Goal: Complete application form

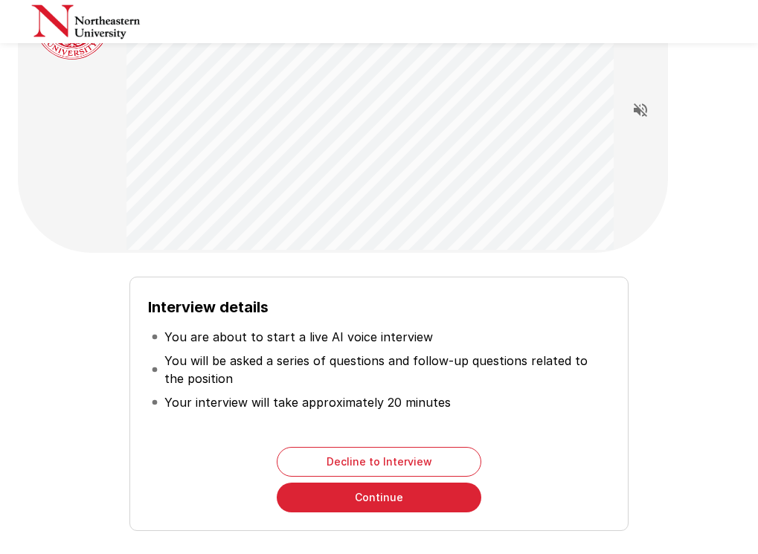
scroll to position [146, 0]
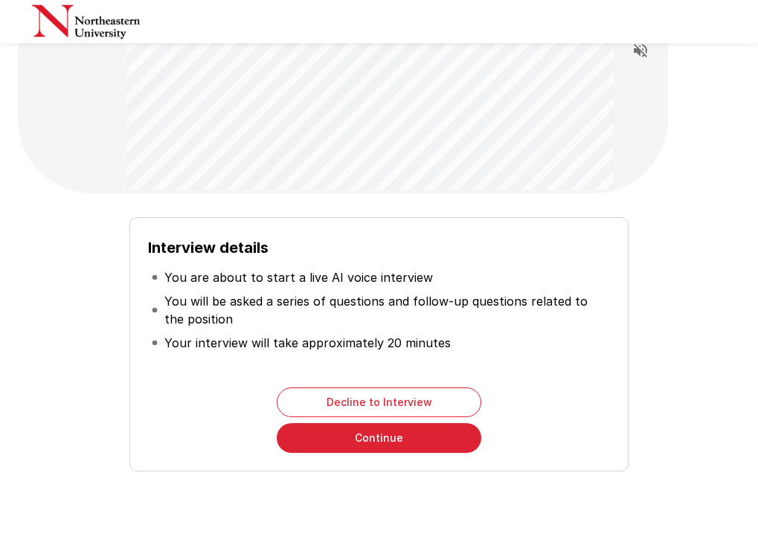
click at [388, 443] on button "Continue" at bounding box center [379, 438] width 205 height 30
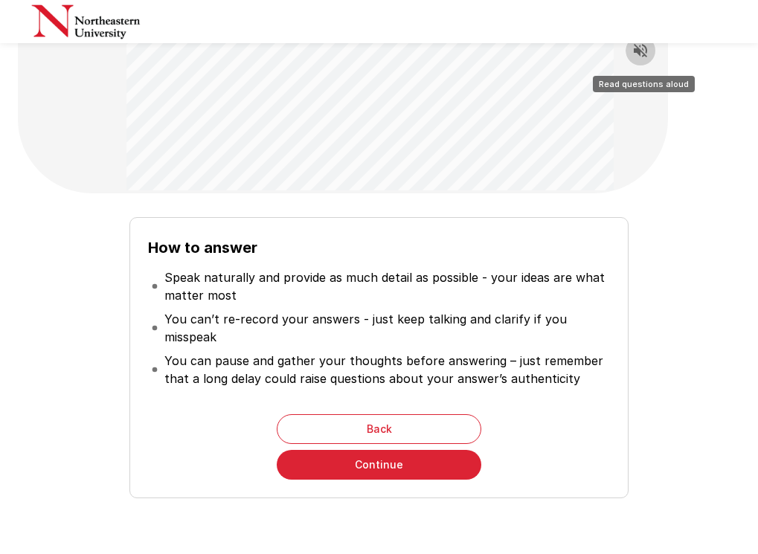
click at [642, 54] on icon "Read questions aloud" at bounding box center [641, 51] width 18 height 18
click at [418, 455] on button "Continue" at bounding box center [379, 465] width 205 height 30
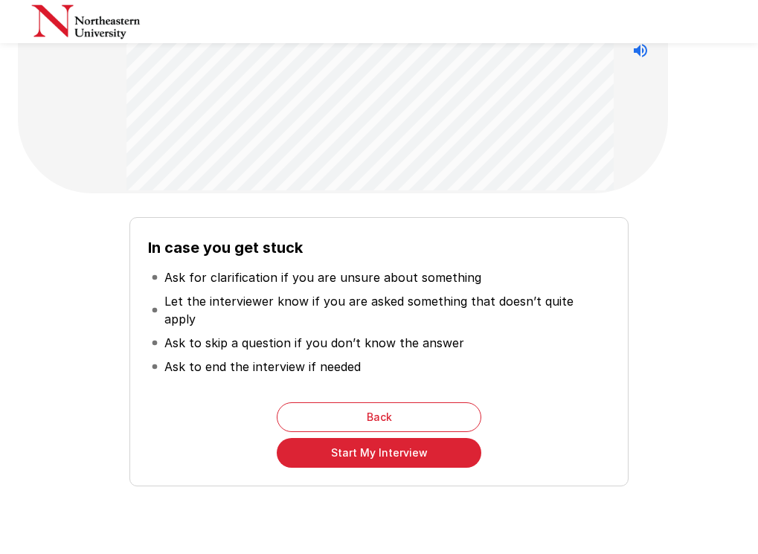
click at [411, 442] on button "Start My Interview" at bounding box center [379, 453] width 205 height 30
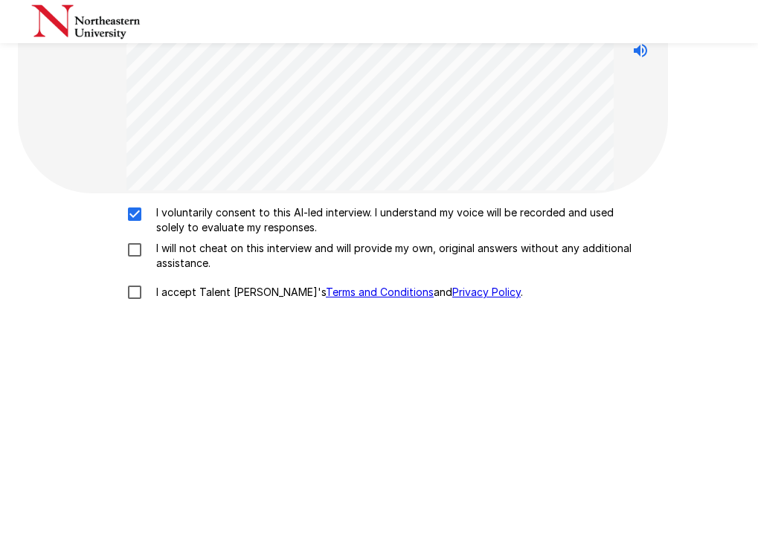
click at [138, 237] on div "I voluntarily consent to this AI-led interview. I understand my voice will be r…" at bounding box center [379, 256] width 711 height 103
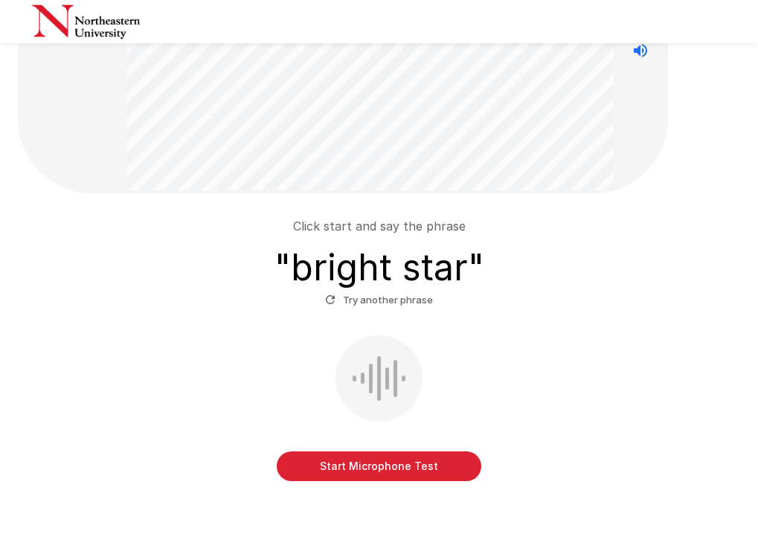
click at [363, 463] on button "Start Microphone Test" at bounding box center [379, 467] width 205 height 30
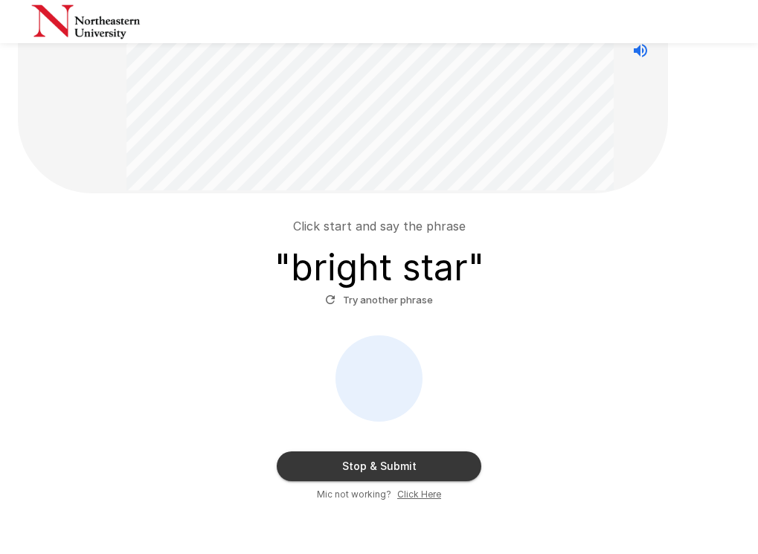
click at [363, 463] on button "Stop & Submit" at bounding box center [379, 467] width 205 height 30
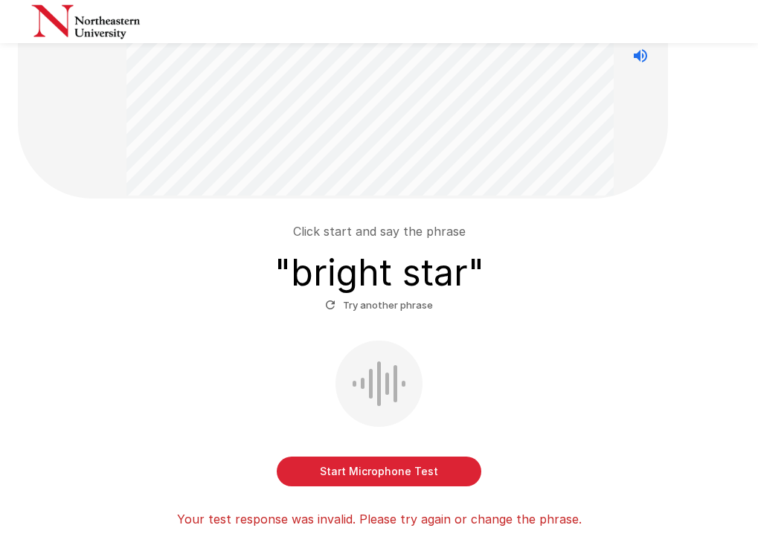
scroll to position [146, 0]
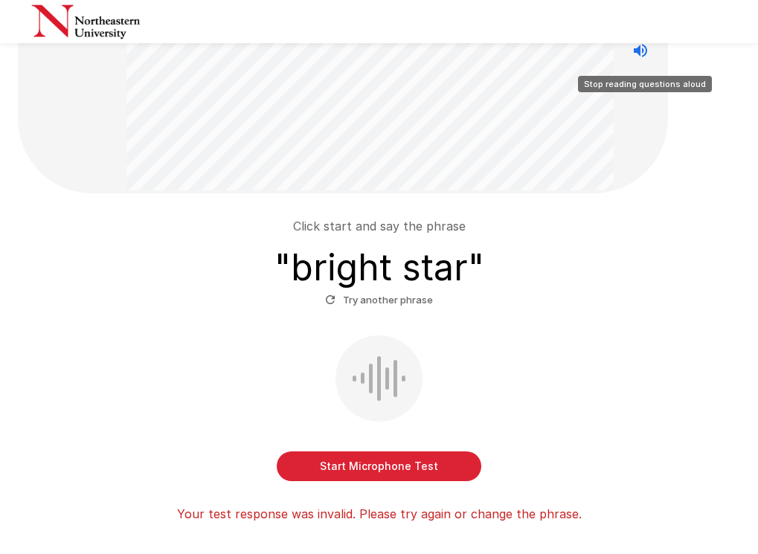
click at [644, 51] on icon "Stop reading questions aloud" at bounding box center [640, 50] width 13 height 13
click at [435, 458] on button "Start Microphone Test" at bounding box center [379, 467] width 205 height 30
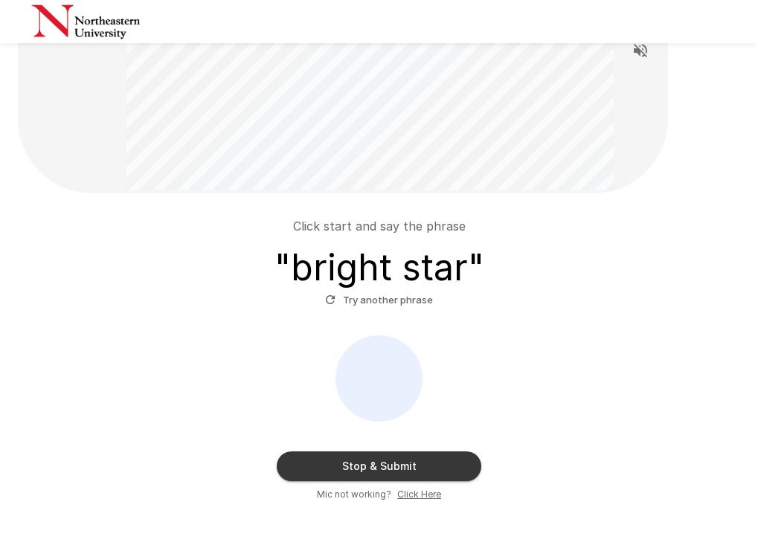
click at [435, 458] on button "Stop & Submit" at bounding box center [379, 467] width 205 height 30
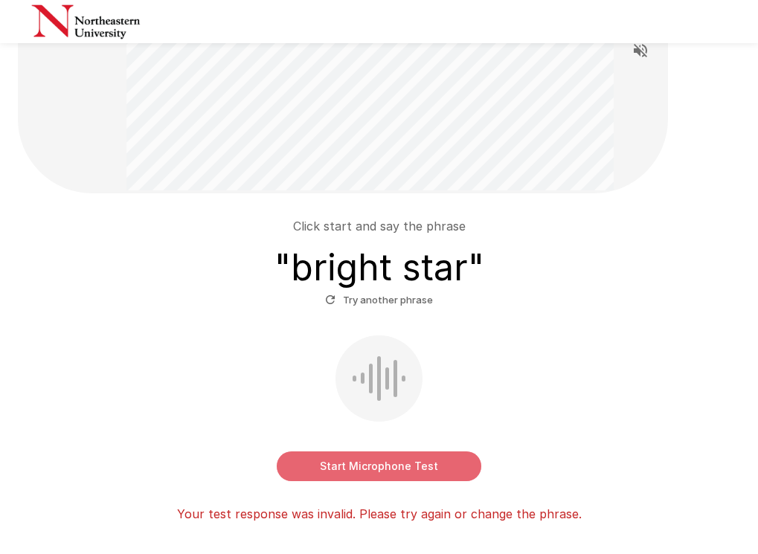
click at [397, 462] on button "Start Microphone Test" at bounding box center [379, 467] width 205 height 30
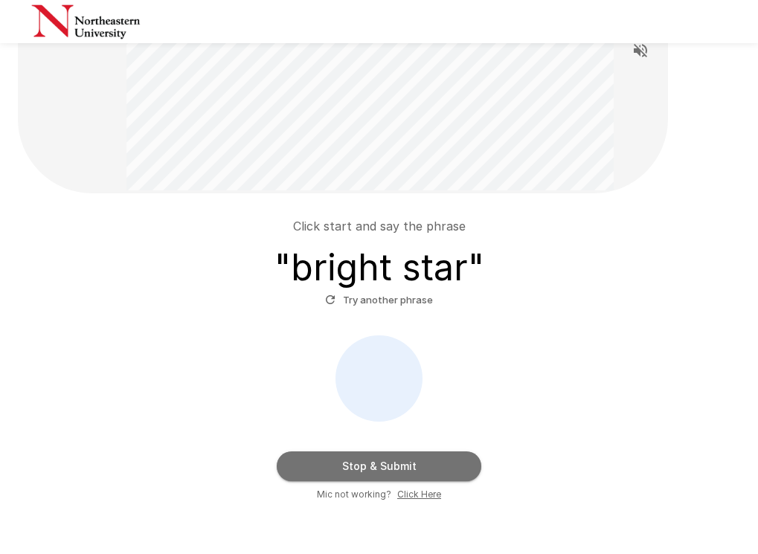
click at [391, 461] on button "Stop & Submit" at bounding box center [379, 467] width 205 height 30
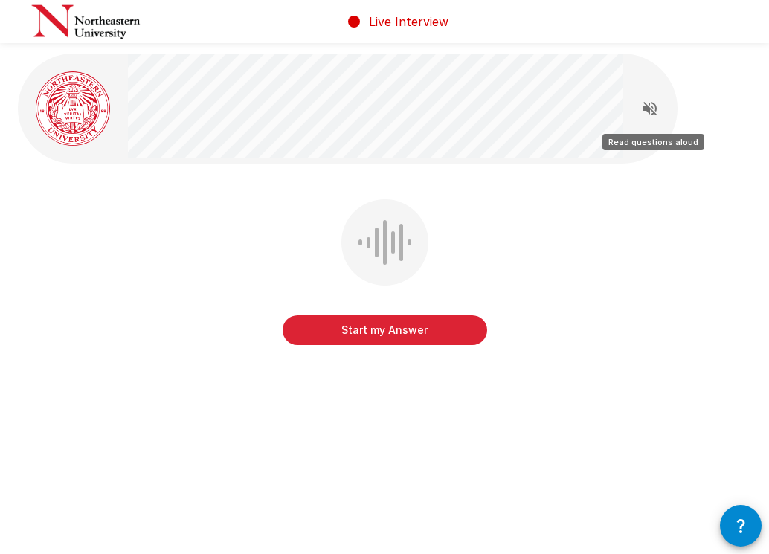
click at [644, 120] on button "Read questions aloud" at bounding box center [650, 109] width 30 height 30
click at [443, 330] on button "Start my Answer" at bounding box center [385, 330] width 205 height 30
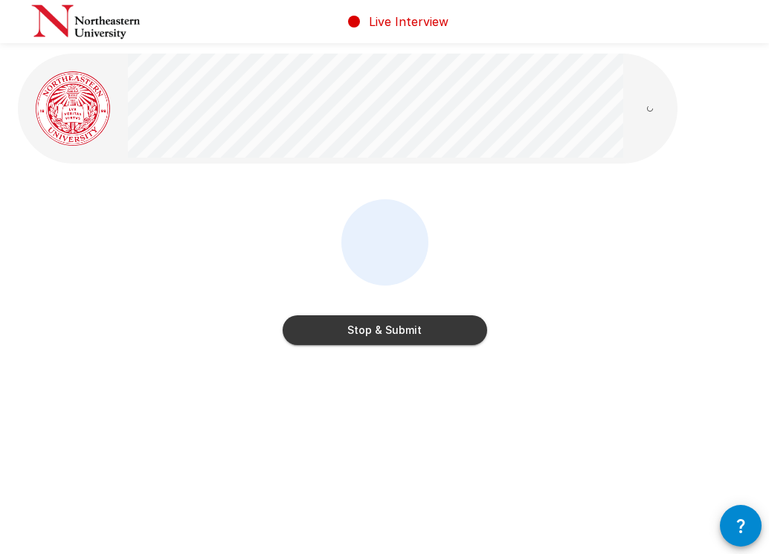
click at [442, 331] on button "Stop & Submit" at bounding box center [385, 330] width 205 height 30
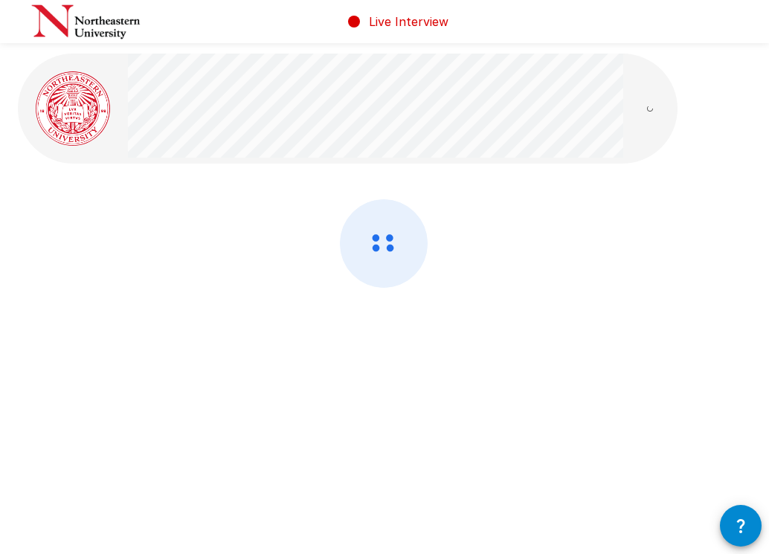
click at [442, 331] on div at bounding box center [385, 282] width 734 height 167
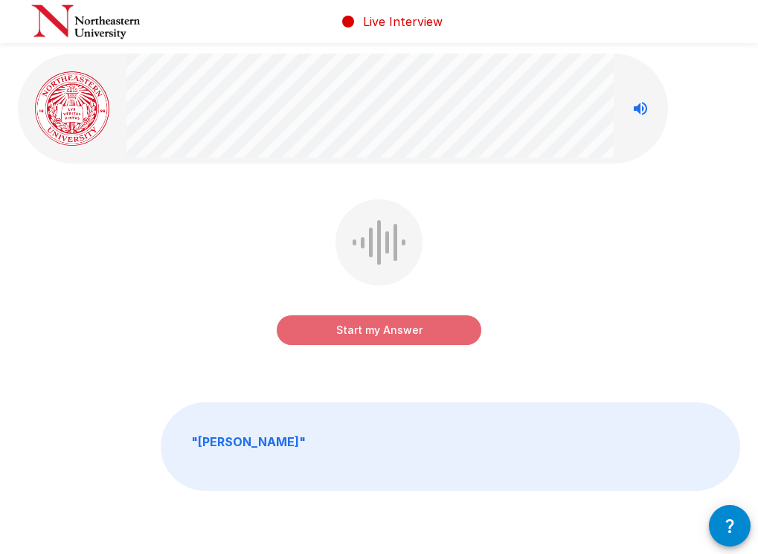
click at [442, 330] on button "Start my Answer" at bounding box center [379, 330] width 205 height 30
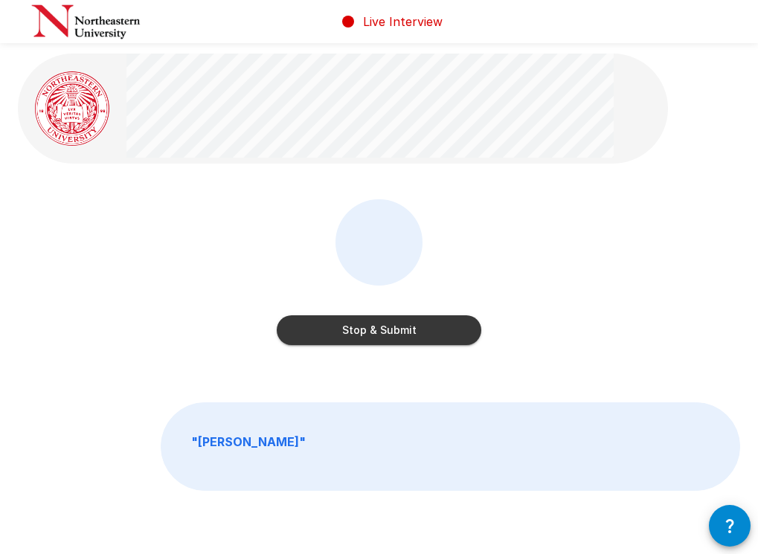
click at [442, 330] on button "Stop & Submit" at bounding box center [379, 330] width 205 height 30
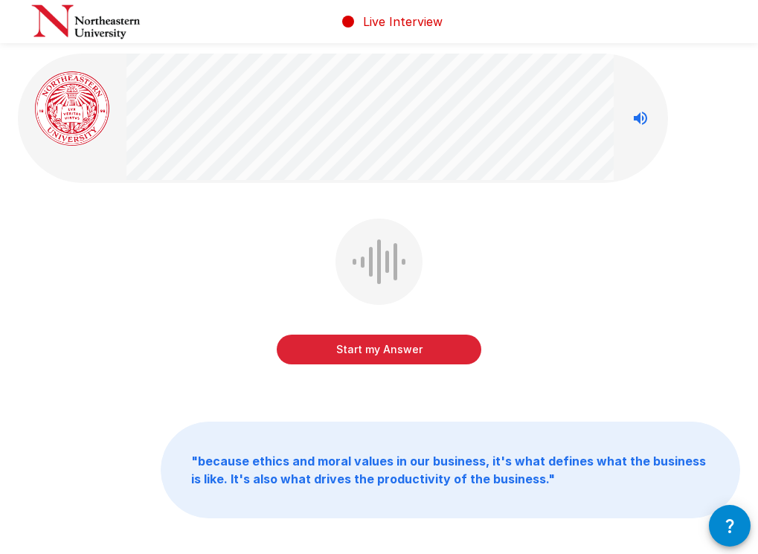
click at [324, 346] on button "Start my Answer" at bounding box center [379, 350] width 205 height 30
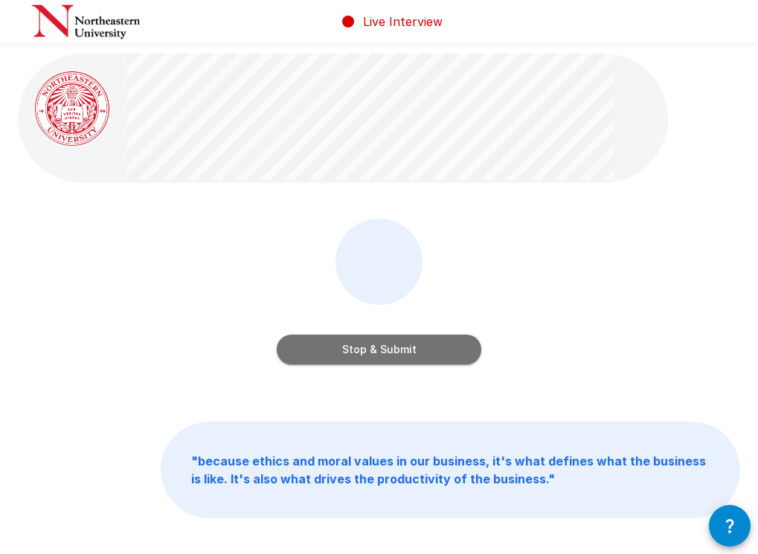
click at [330, 347] on button "Stop & Submit" at bounding box center [379, 350] width 205 height 30
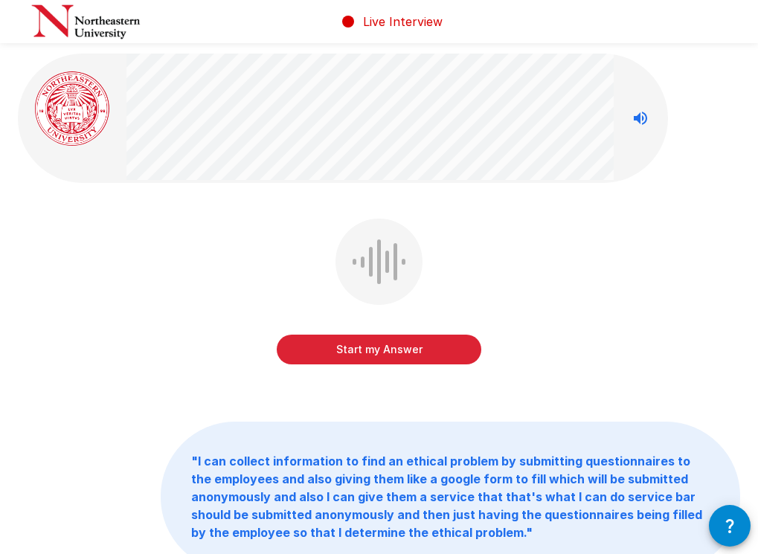
click at [324, 357] on button "Start my Answer" at bounding box center [379, 350] width 205 height 30
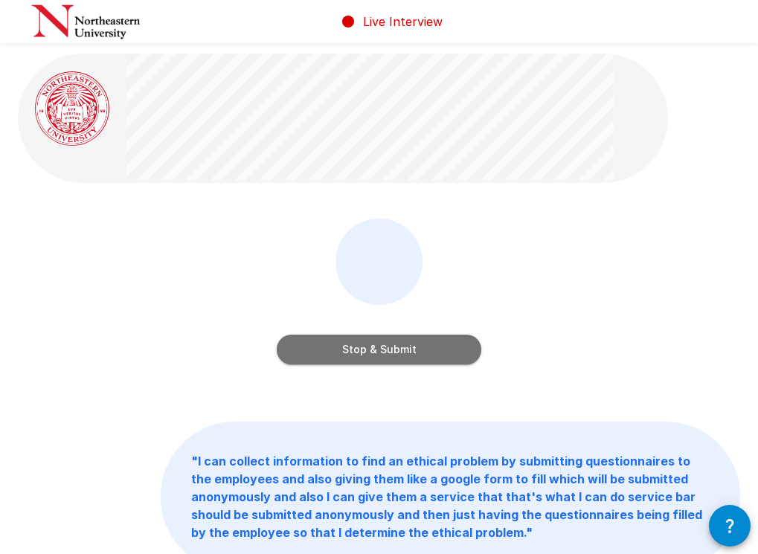
click at [324, 356] on button "Stop & Submit" at bounding box center [379, 350] width 205 height 30
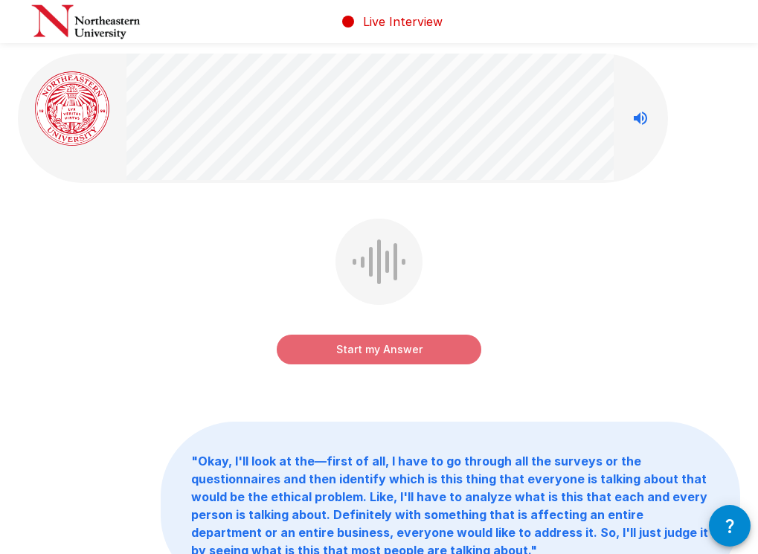
click at [324, 356] on button "Start my Answer" at bounding box center [379, 350] width 205 height 30
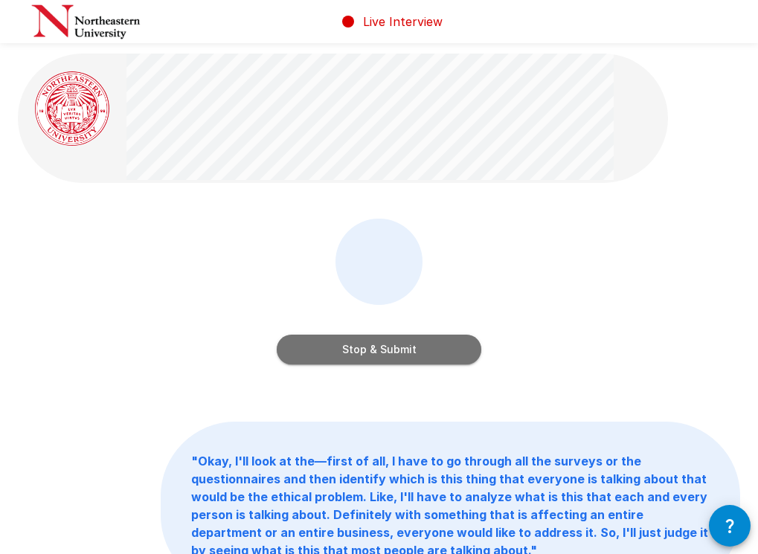
click at [336, 351] on button "Stop & Submit" at bounding box center [379, 350] width 205 height 30
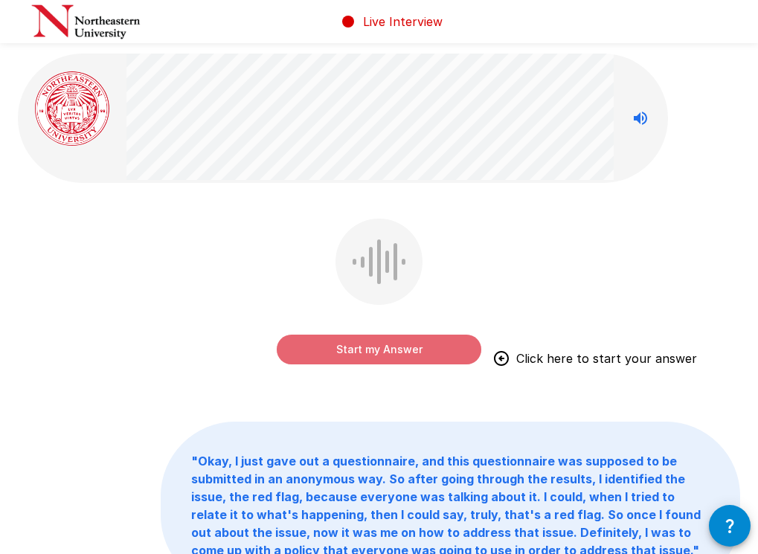
click at [336, 354] on button "Start my Answer" at bounding box center [379, 350] width 205 height 30
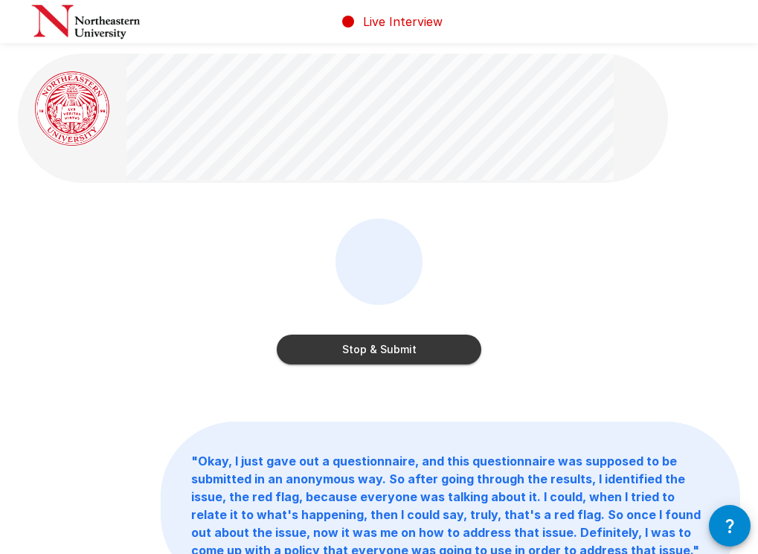
click at [436, 356] on button "Stop & Submit" at bounding box center [379, 350] width 205 height 30
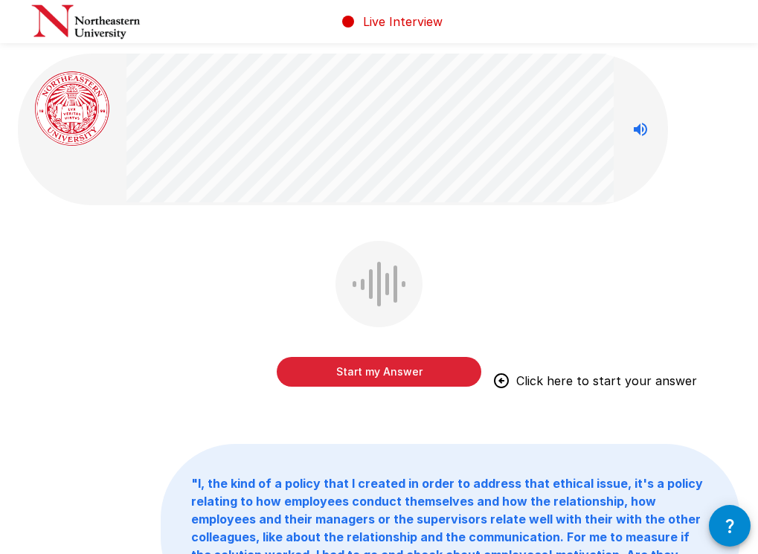
click at [311, 376] on button "Start my Answer" at bounding box center [379, 372] width 205 height 30
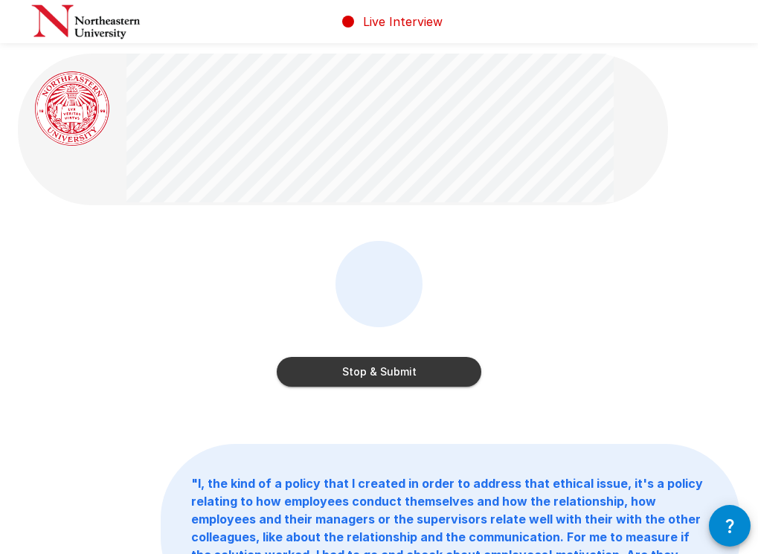
click at [406, 367] on button "Stop & Submit" at bounding box center [379, 372] width 205 height 30
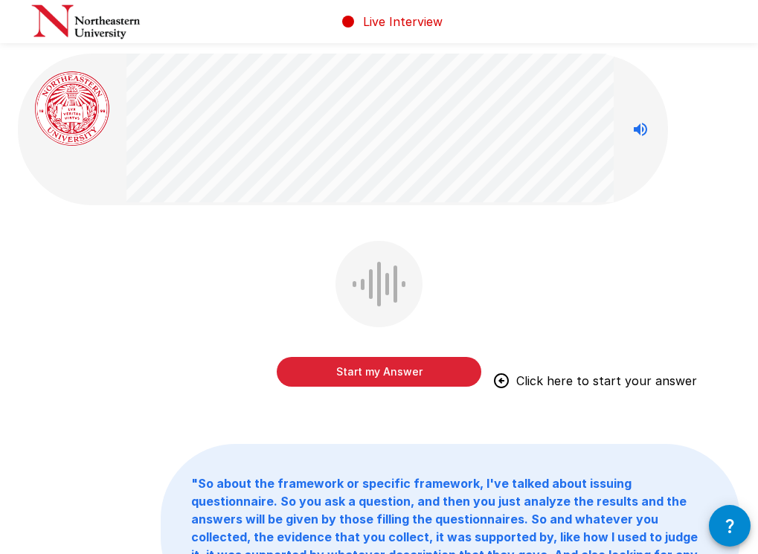
click at [315, 372] on button "Start my Answer" at bounding box center [379, 372] width 205 height 30
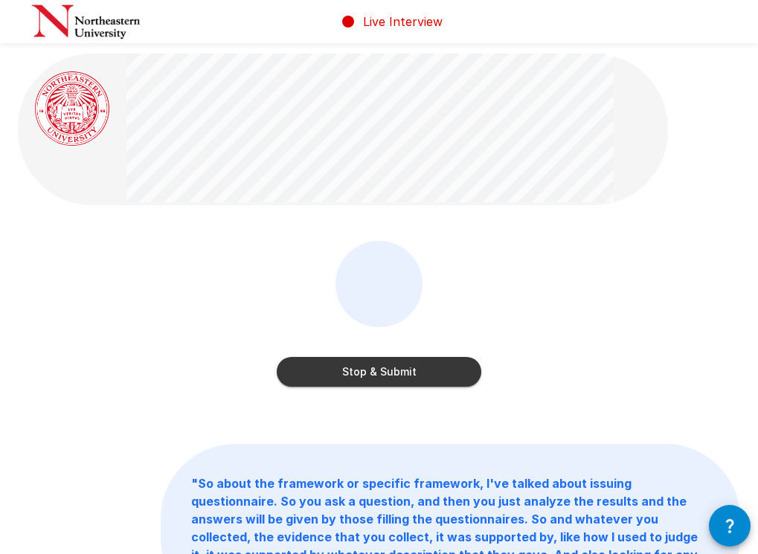
click at [315, 372] on button "Stop & Submit" at bounding box center [379, 372] width 205 height 30
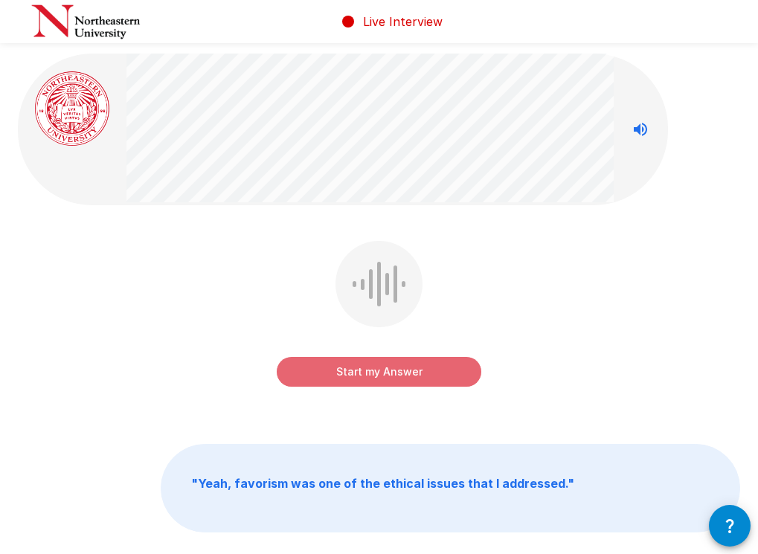
click at [333, 370] on button "Start my Answer" at bounding box center [379, 372] width 205 height 30
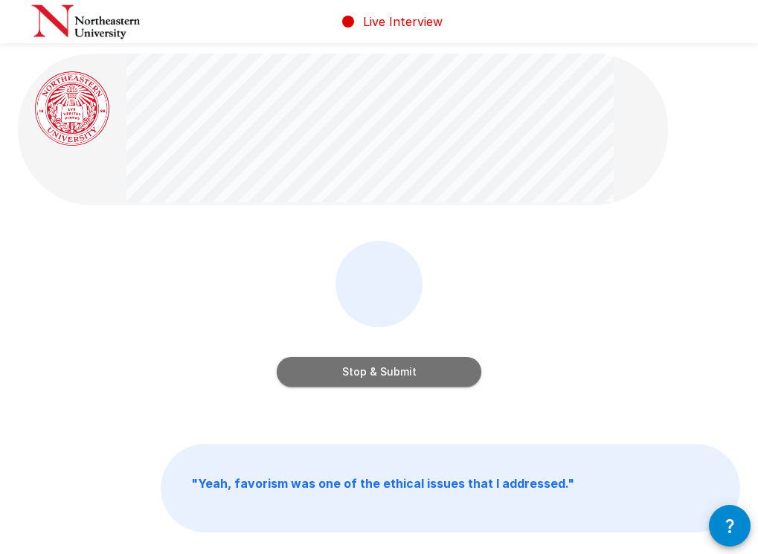
click at [333, 370] on button "Stop & Submit" at bounding box center [379, 372] width 205 height 30
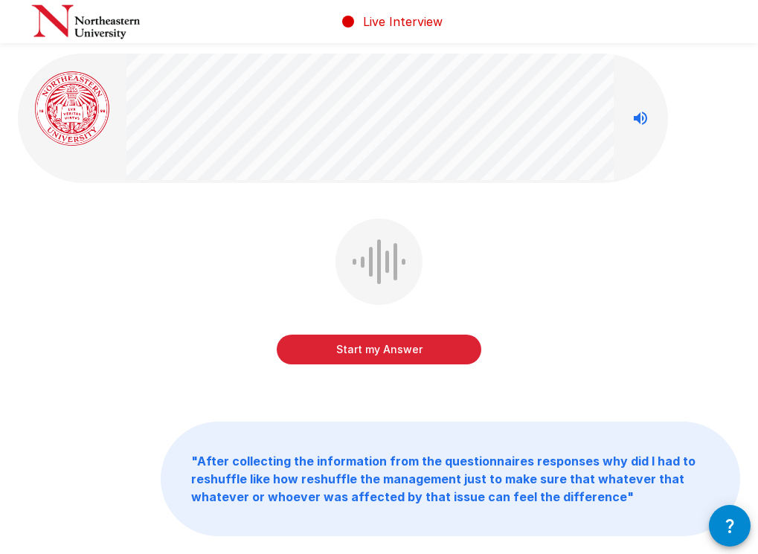
click at [355, 355] on button "Start my Answer" at bounding box center [379, 350] width 205 height 30
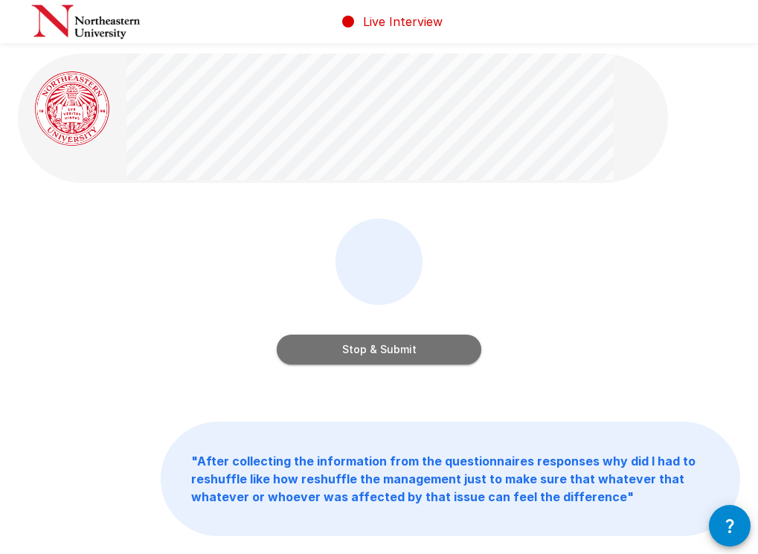
click at [355, 355] on button "Stop & Submit" at bounding box center [379, 350] width 205 height 30
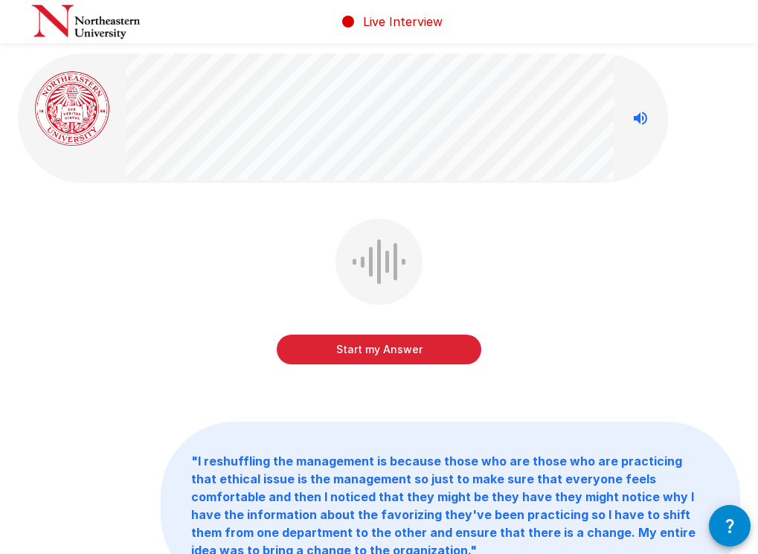
click at [355, 355] on button "Start my Answer" at bounding box center [379, 350] width 205 height 30
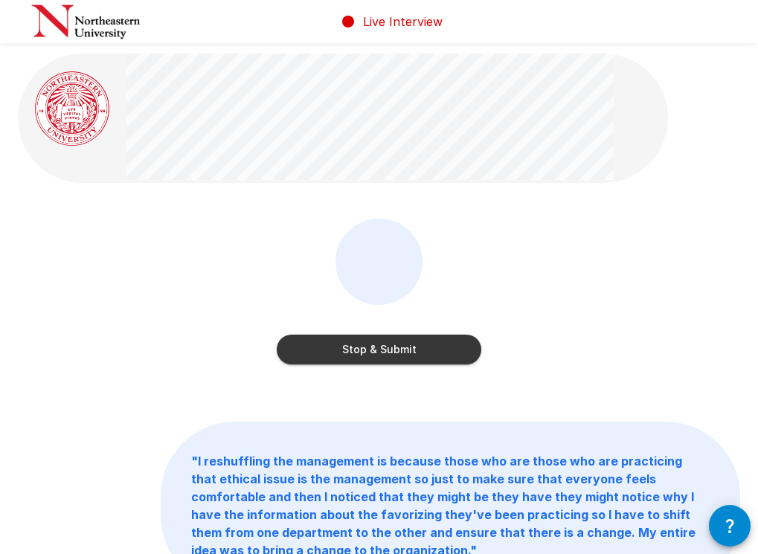
click at [355, 355] on button "Stop & Submit" at bounding box center [379, 350] width 205 height 30
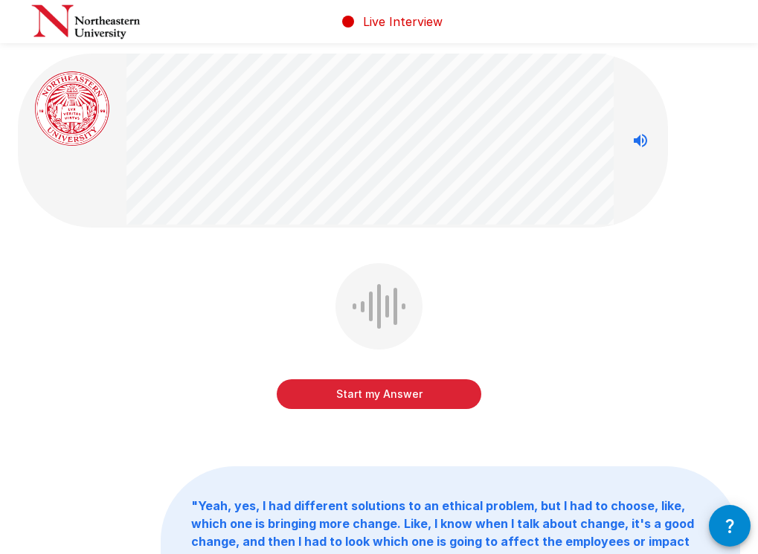
click at [368, 376] on div "Start my Answer" at bounding box center [379, 380] width 205 height 60
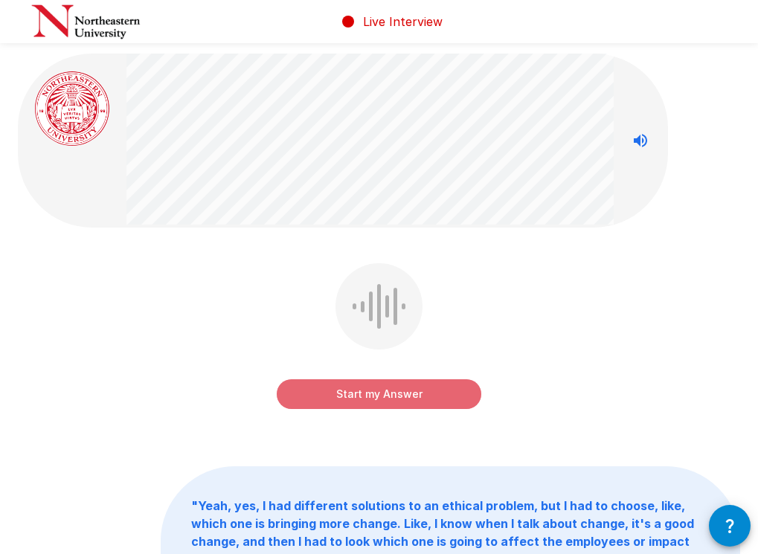
click at [368, 394] on button "Start my Answer" at bounding box center [379, 394] width 205 height 30
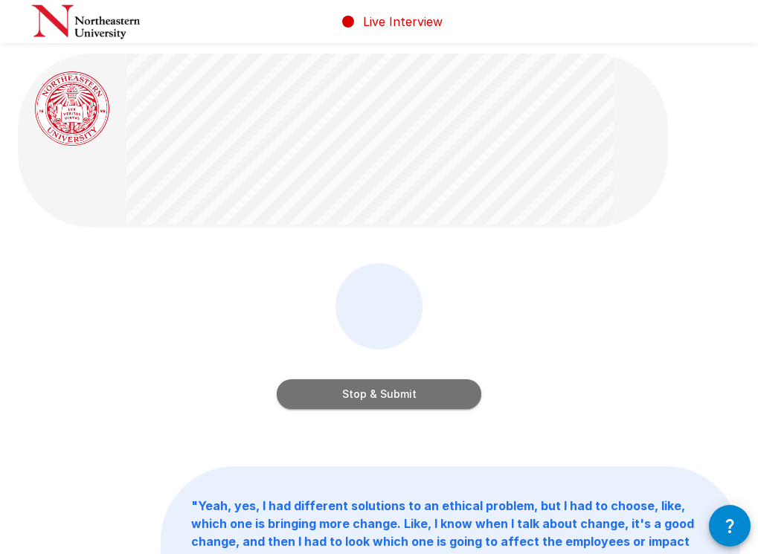
click at [368, 394] on button "Stop & Submit" at bounding box center [379, 394] width 205 height 30
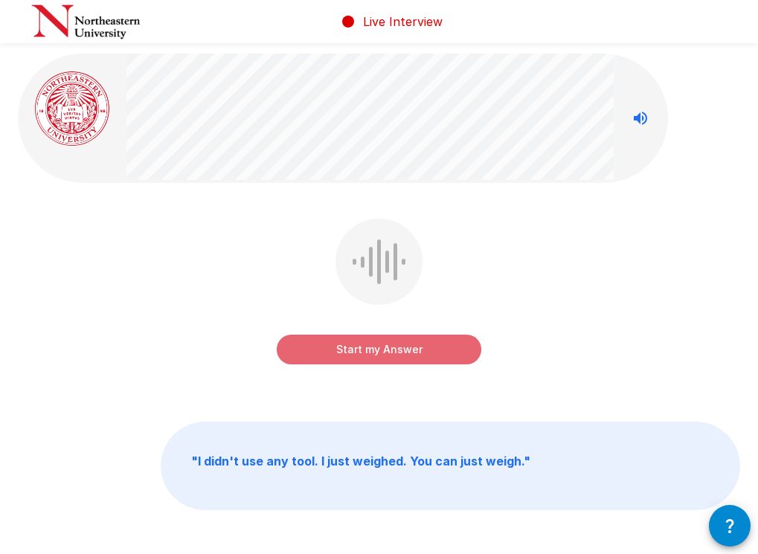
click at [366, 350] on button "Start my Answer" at bounding box center [379, 350] width 205 height 30
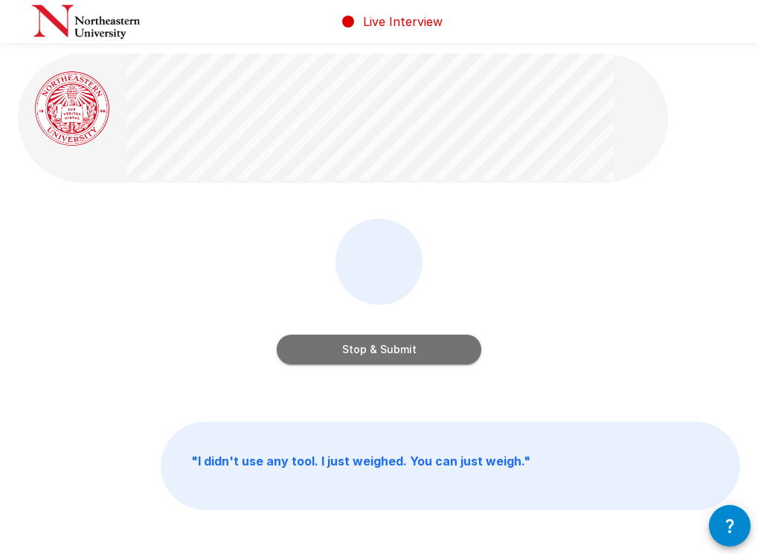
click at [366, 350] on button "Stop & Submit" at bounding box center [379, 350] width 205 height 30
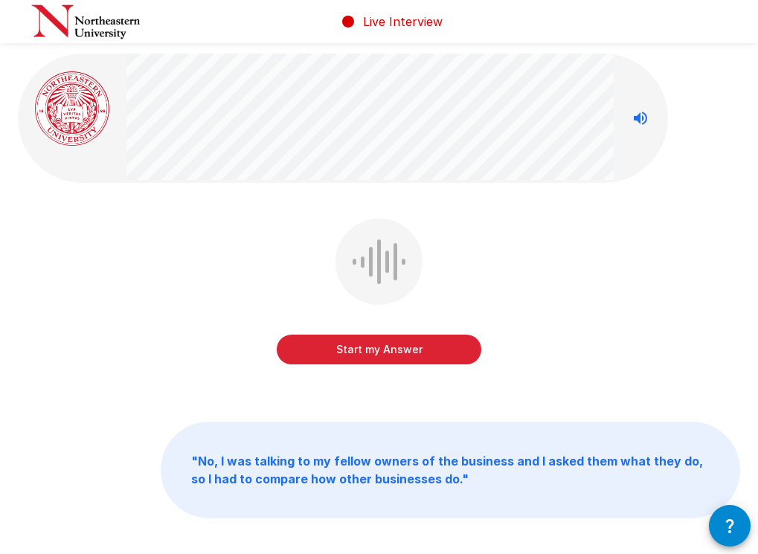
click at [366, 350] on button "Start my Answer" at bounding box center [379, 350] width 205 height 30
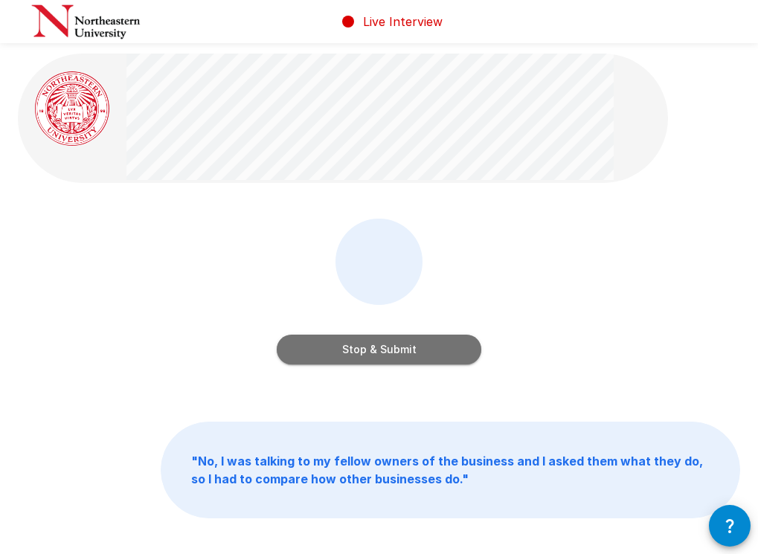
click at [366, 350] on button "Stop & Submit" at bounding box center [379, 350] width 205 height 30
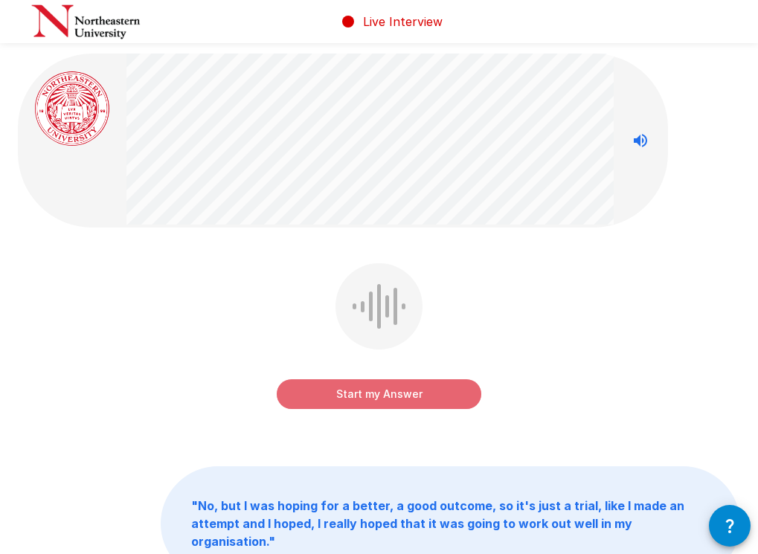
click at [370, 403] on button "Start my Answer" at bounding box center [379, 394] width 205 height 30
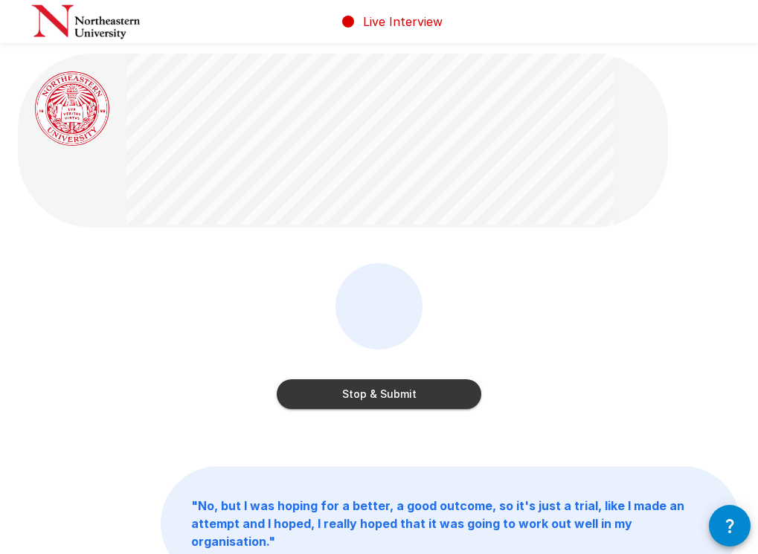
click at [370, 403] on button "Stop & Submit" at bounding box center [379, 394] width 205 height 30
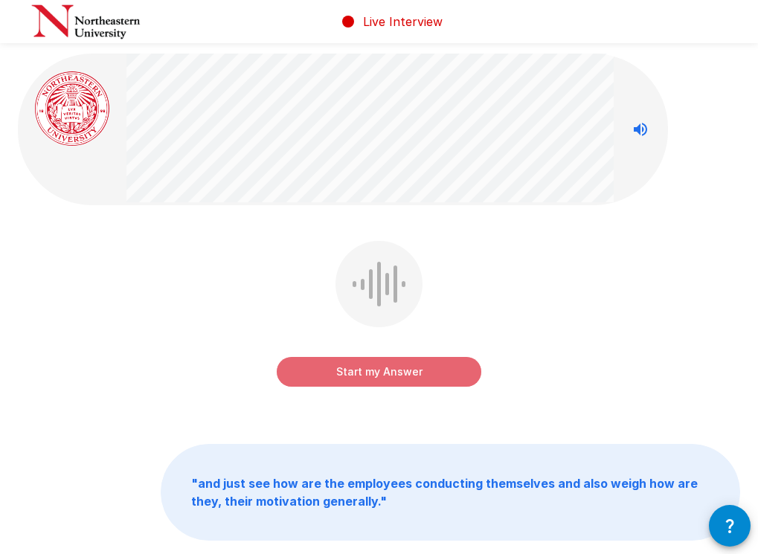
click at [367, 380] on button "Start my Answer" at bounding box center [379, 372] width 205 height 30
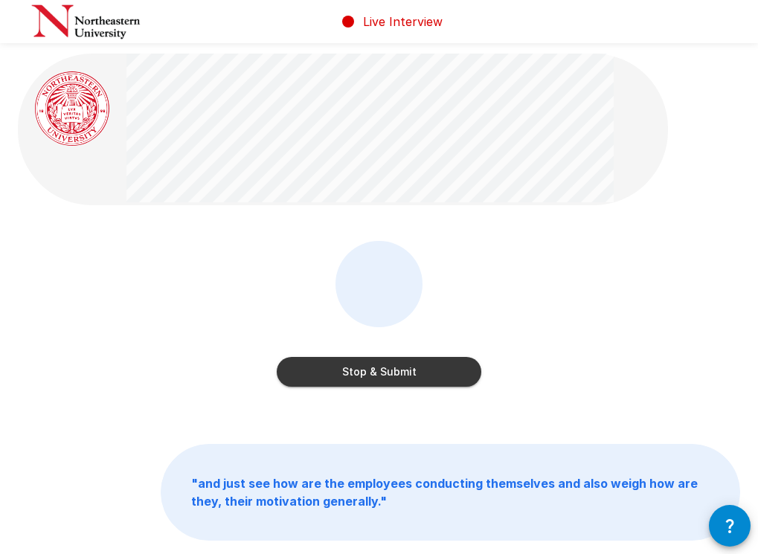
click at [367, 380] on button "Stop & Submit" at bounding box center [379, 372] width 205 height 30
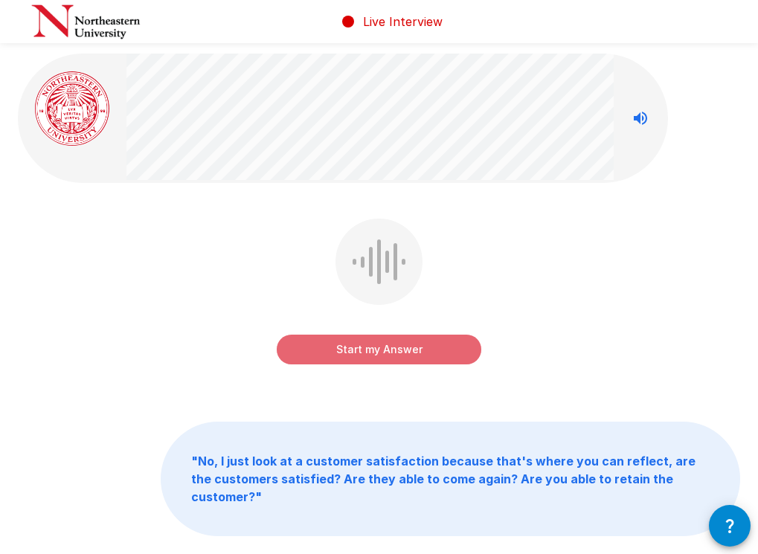
click at [374, 347] on button "Start my Answer" at bounding box center [379, 350] width 205 height 30
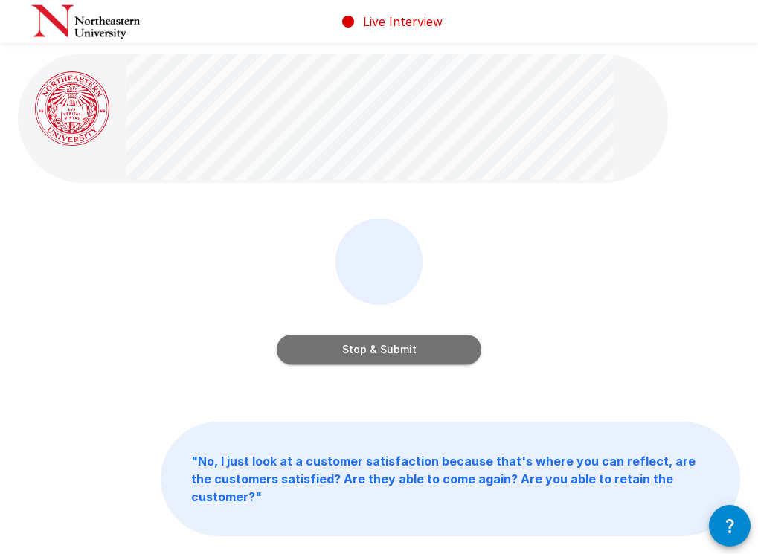
click at [374, 347] on button "Stop & Submit" at bounding box center [379, 350] width 205 height 30
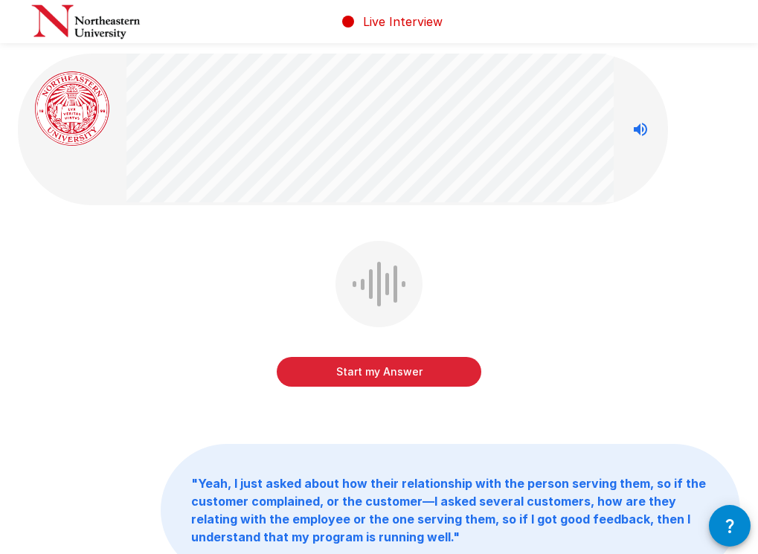
click at [370, 366] on button "Start my Answer" at bounding box center [379, 372] width 205 height 30
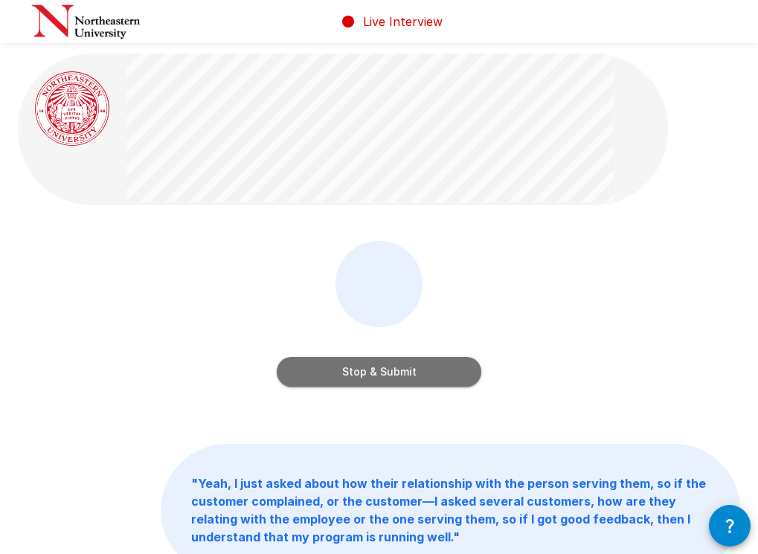
click at [370, 366] on button "Stop & Submit" at bounding box center [379, 372] width 205 height 30
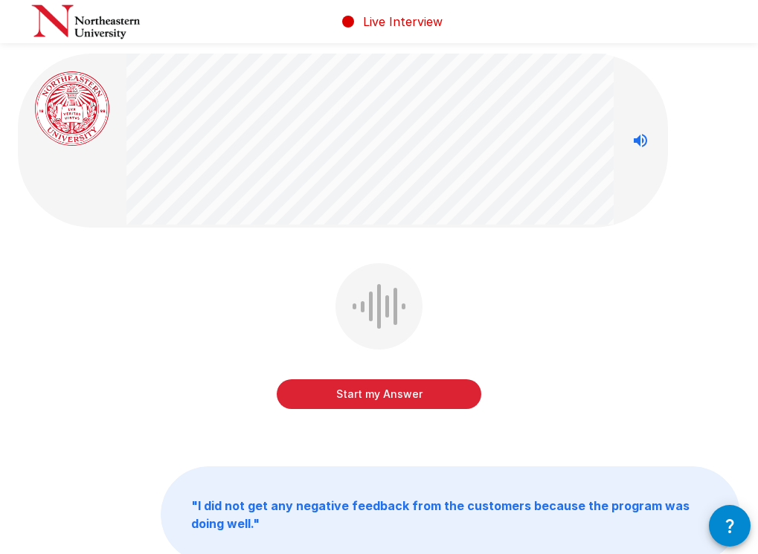
click at [391, 390] on button "Start my Answer" at bounding box center [379, 394] width 205 height 30
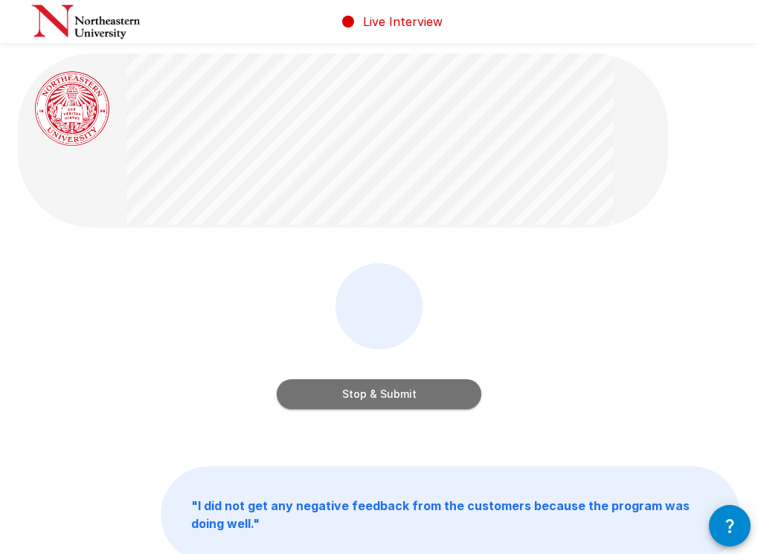
click at [391, 390] on button "Stop & Submit" at bounding box center [379, 394] width 205 height 30
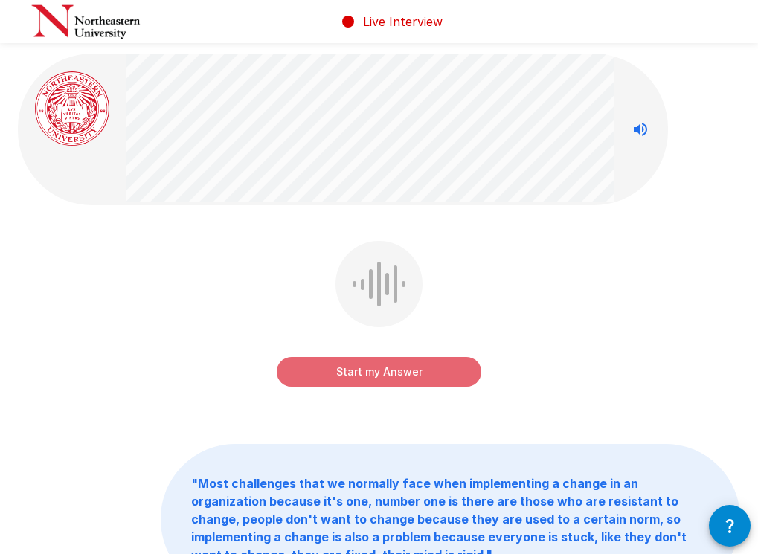
click at [379, 368] on button "Start my Answer" at bounding box center [379, 372] width 205 height 30
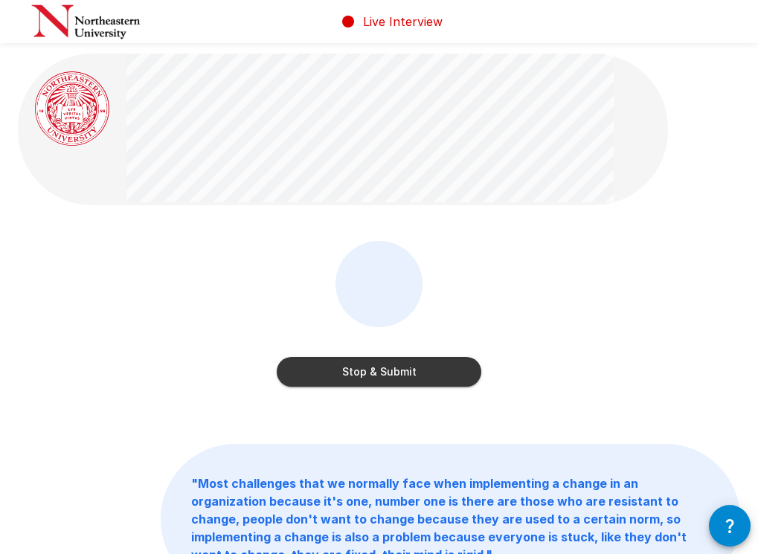
click at [379, 368] on button "Stop & Submit" at bounding box center [379, 372] width 205 height 30
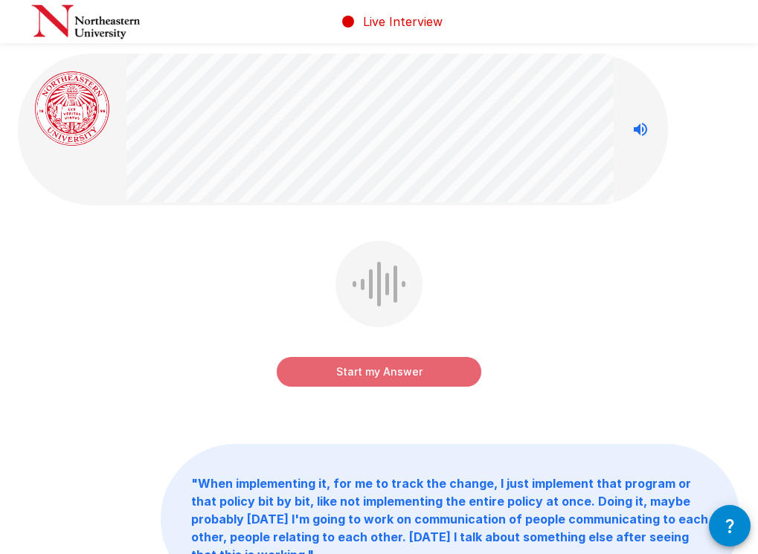
click at [378, 368] on button "Start my Answer" at bounding box center [379, 372] width 205 height 30
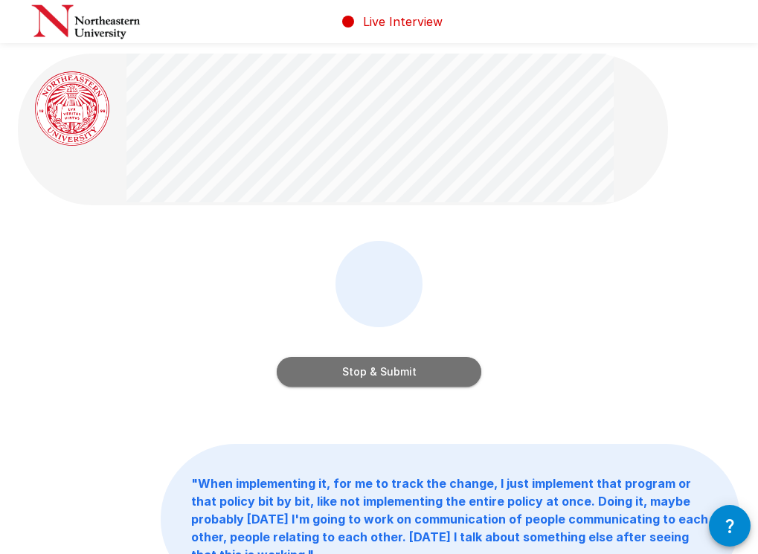
click at [378, 368] on button "Stop & Submit" at bounding box center [379, 372] width 205 height 30
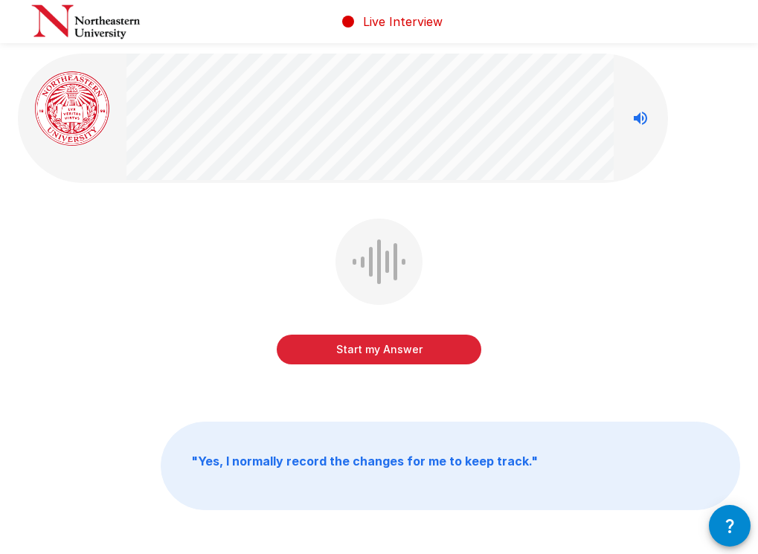
click at [378, 353] on button "Start my Answer" at bounding box center [379, 350] width 205 height 30
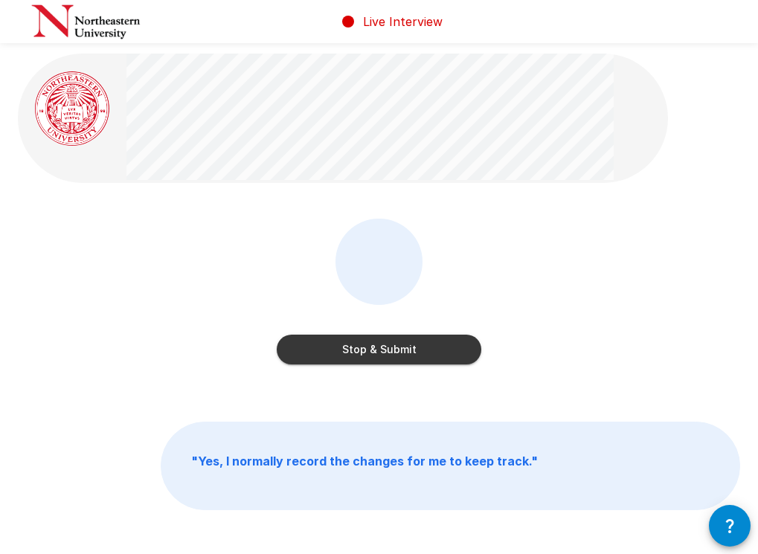
click at [378, 353] on button "Stop & Submit" at bounding box center [379, 350] width 205 height 30
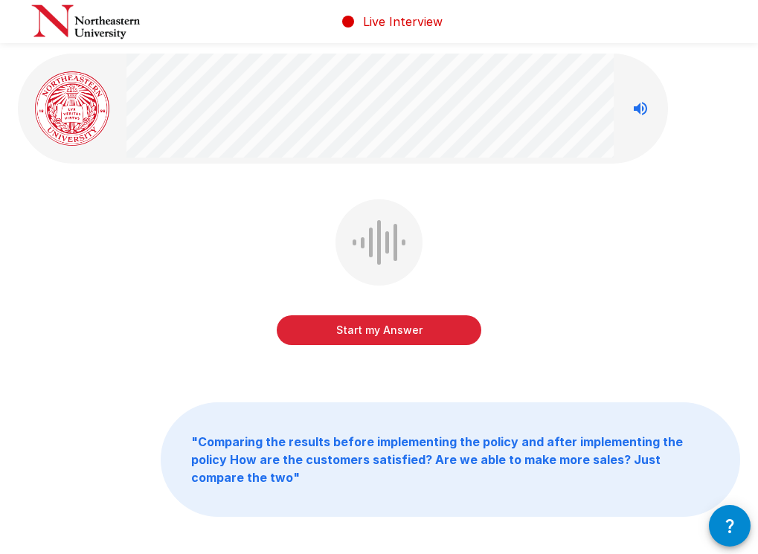
click at [366, 333] on button "Start my Answer" at bounding box center [379, 330] width 205 height 30
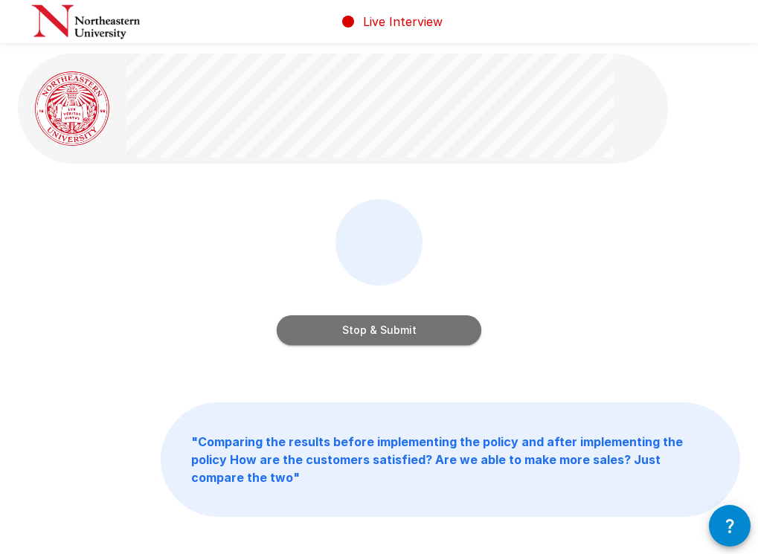
click at [366, 333] on button "Stop & Submit" at bounding box center [379, 330] width 205 height 30
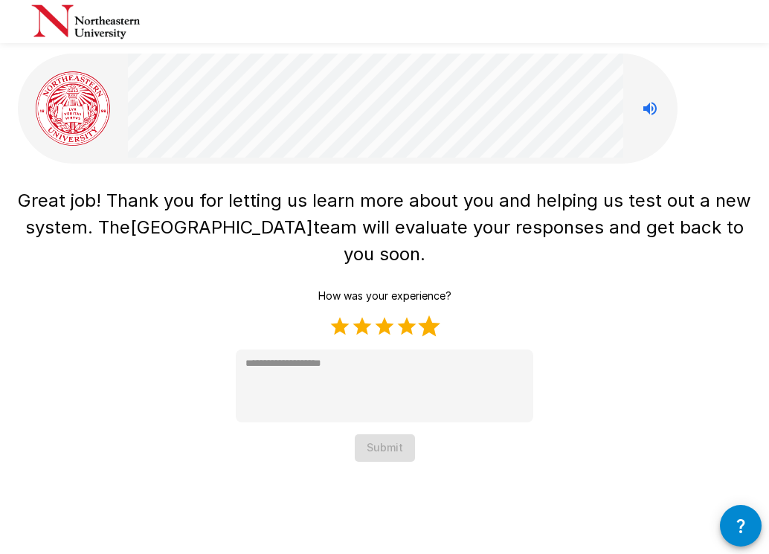
click at [434, 321] on label "5 Stars" at bounding box center [429, 326] width 22 height 22
type textarea "*"
click at [406, 446] on button "Submit" at bounding box center [385, 449] width 60 height 28
